Goal: Task Accomplishment & Management: Manage account settings

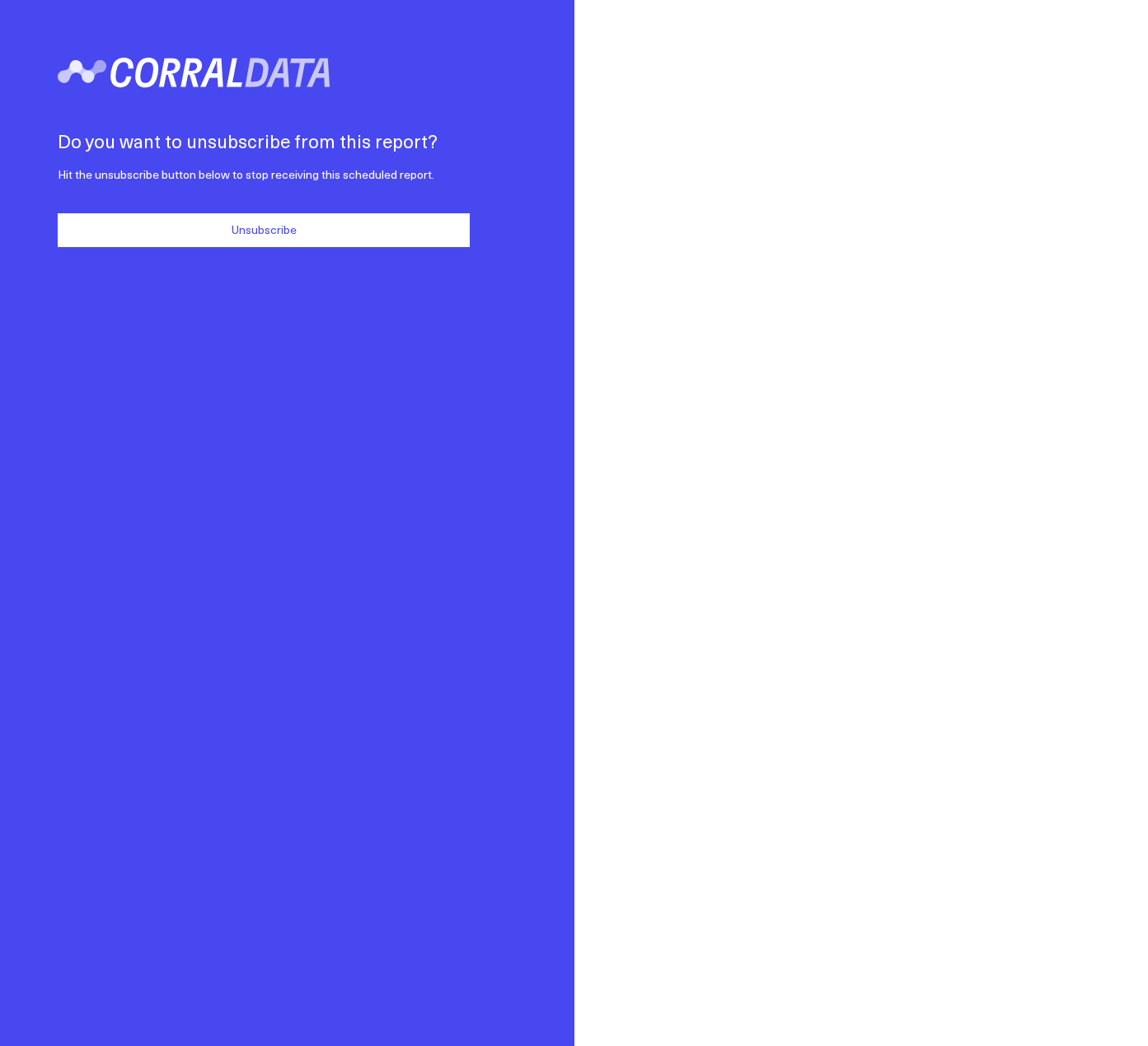
click at [331, 231] on button "Unsubscribe" at bounding box center [264, 231] width 412 height 34
click at [334, 237] on button "Unsubscribe" at bounding box center [264, 231] width 412 height 34
